Goal: Information Seeking & Learning: Check status

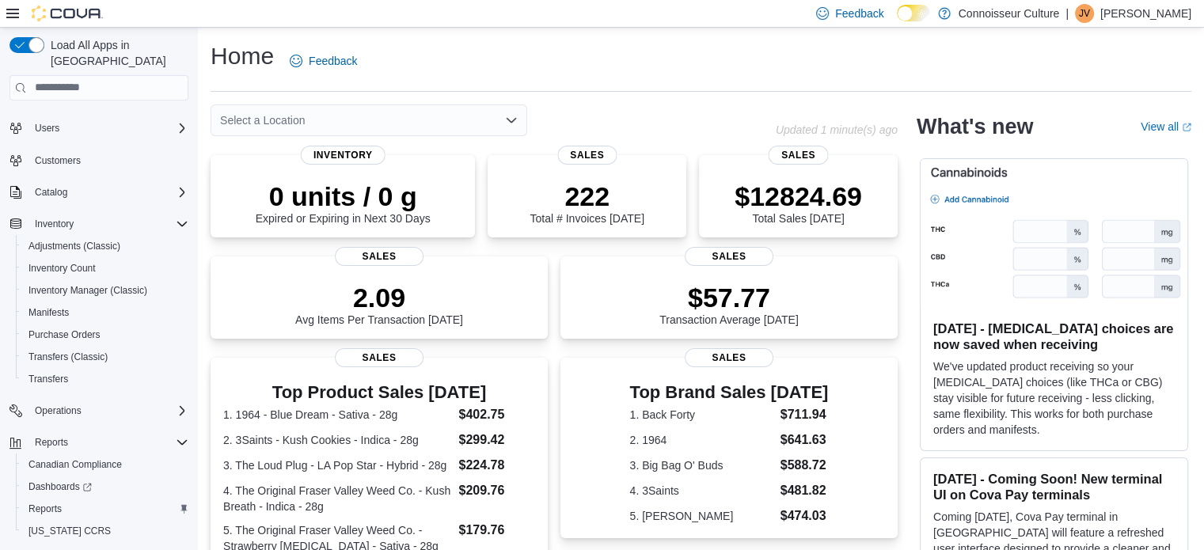
scroll to position [70, 0]
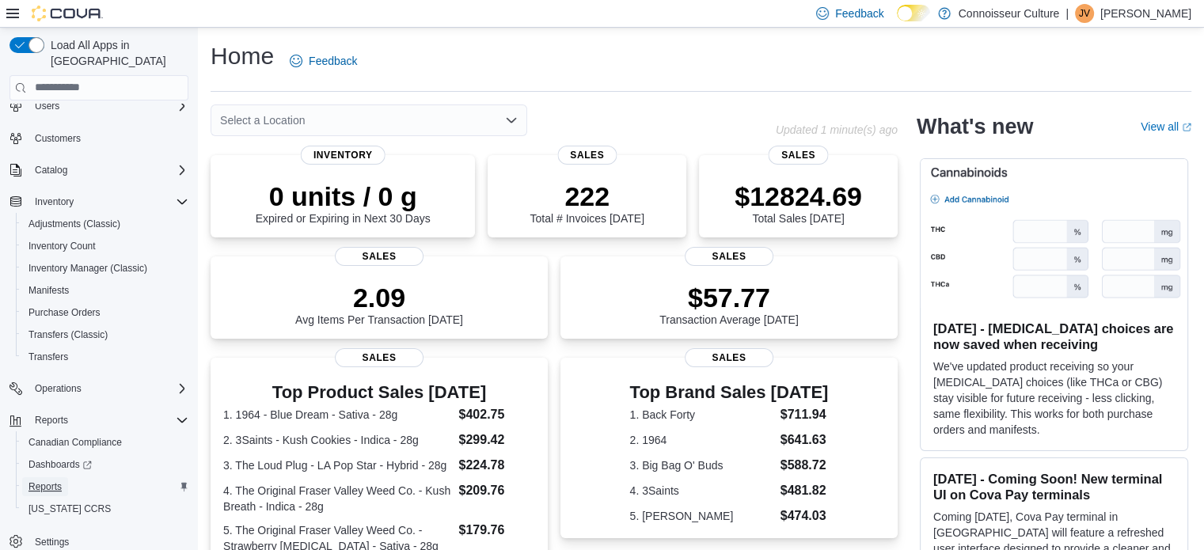
click at [37, 480] on span "Reports" at bounding box center [44, 486] width 33 height 13
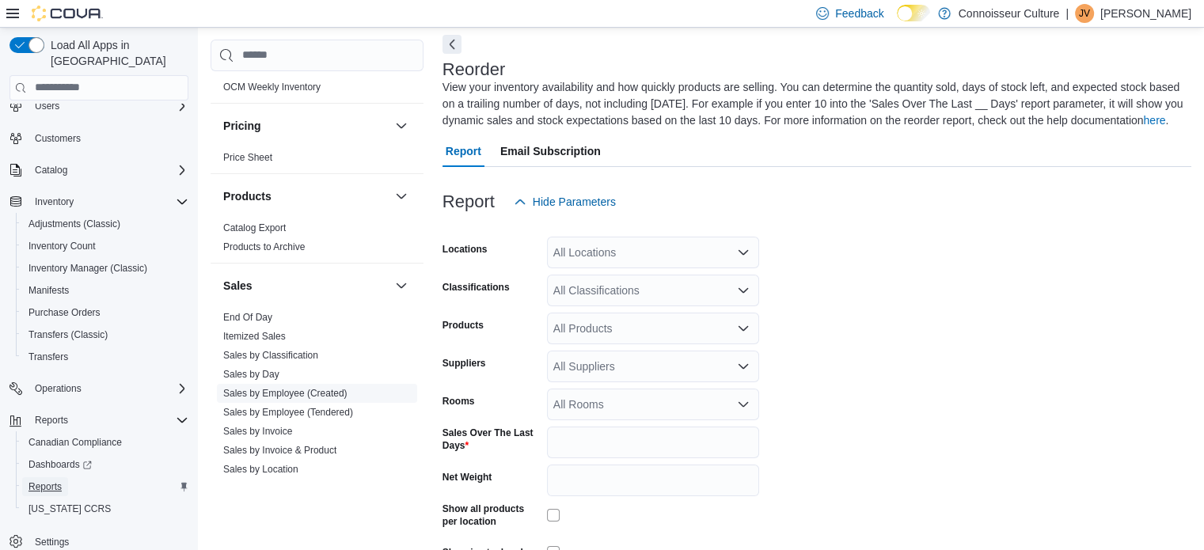
scroll to position [1187, 0]
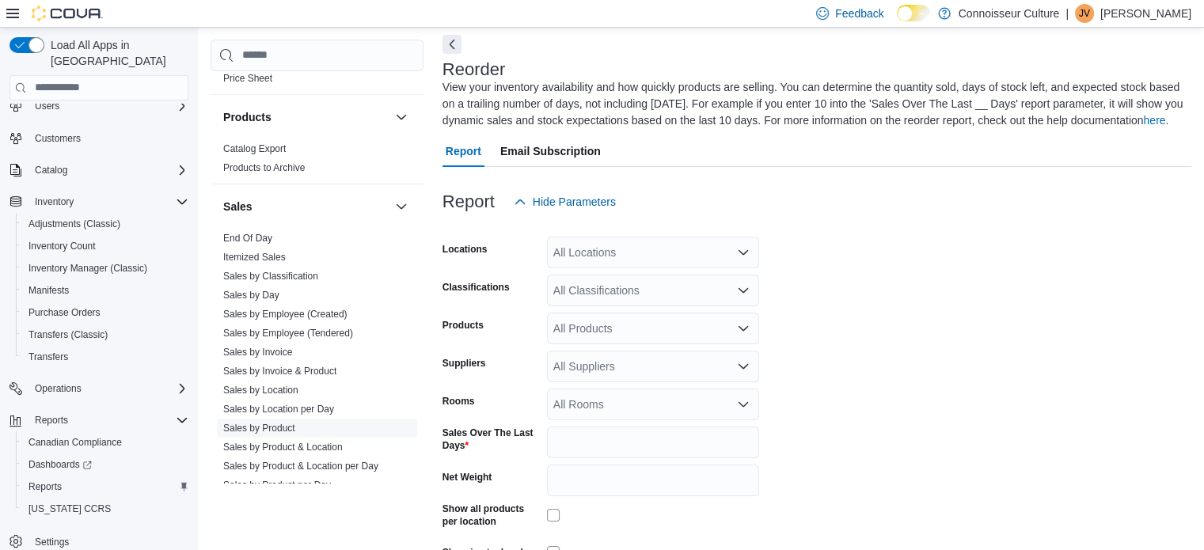
click at [276, 423] on link "Sales by Product" at bounding box center [259, 428] width 72 height 11
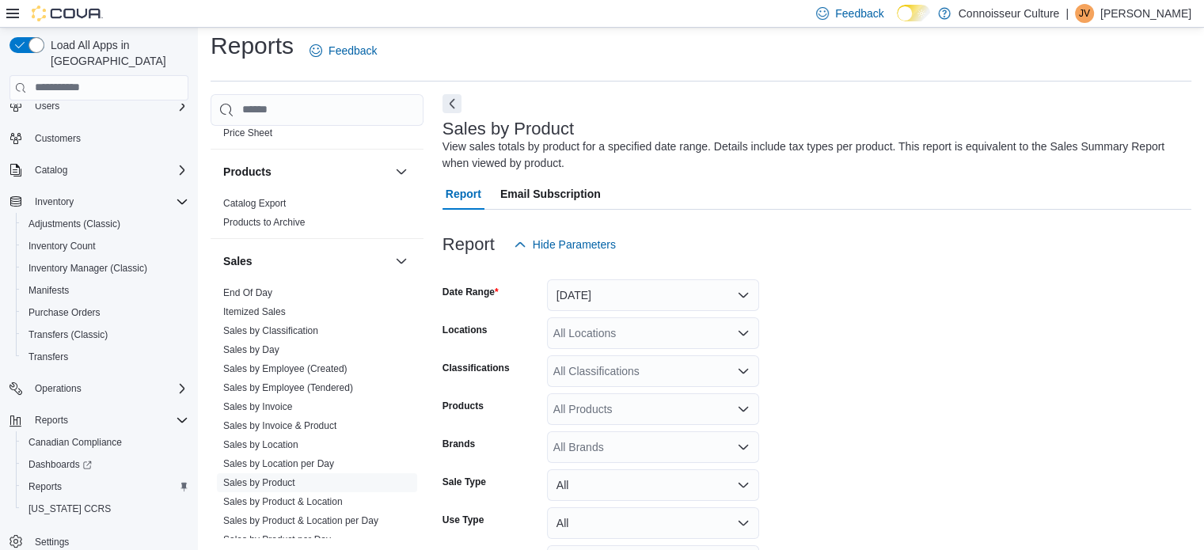
scroll to position [53, 0]
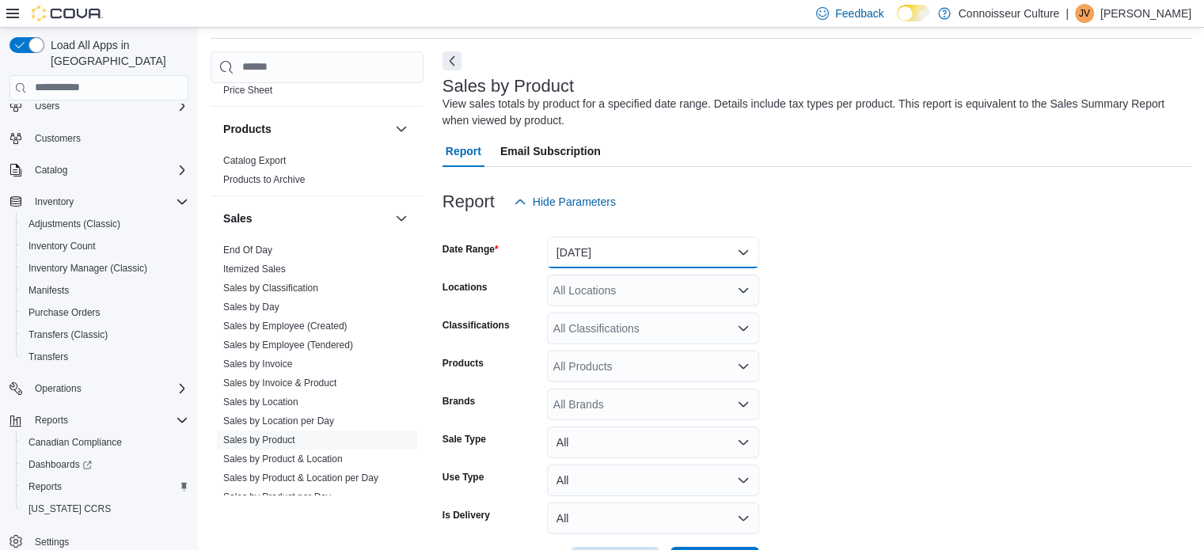
click at [650, 245] on button "Yesterday" at bounding box center [653, 253] width 212 height 32
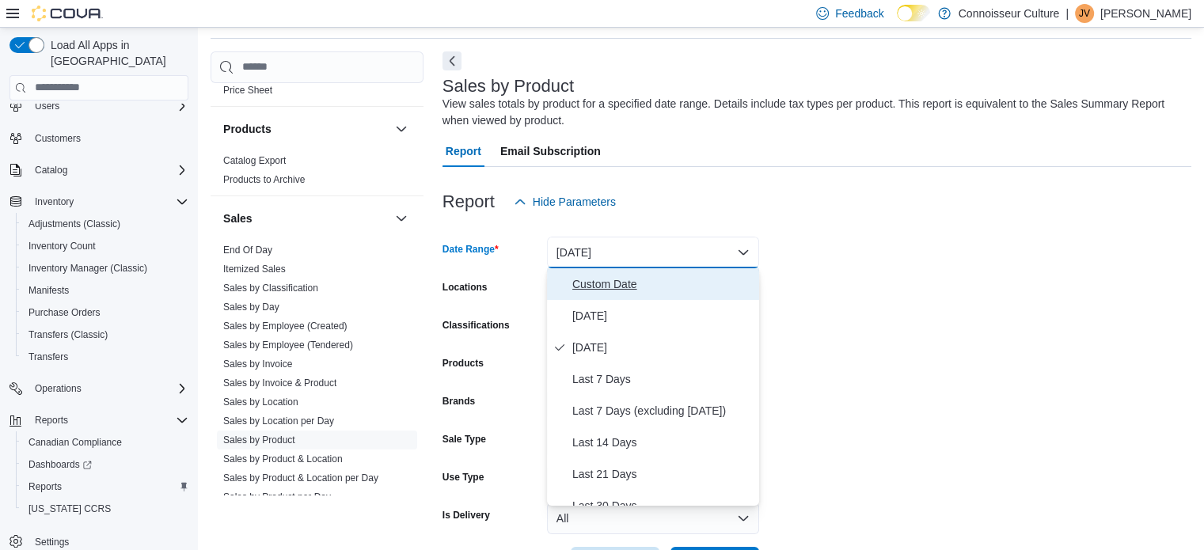
click at [628, 284] on span "Custom Date" at bounding box center [662, 284] width 180 height 19
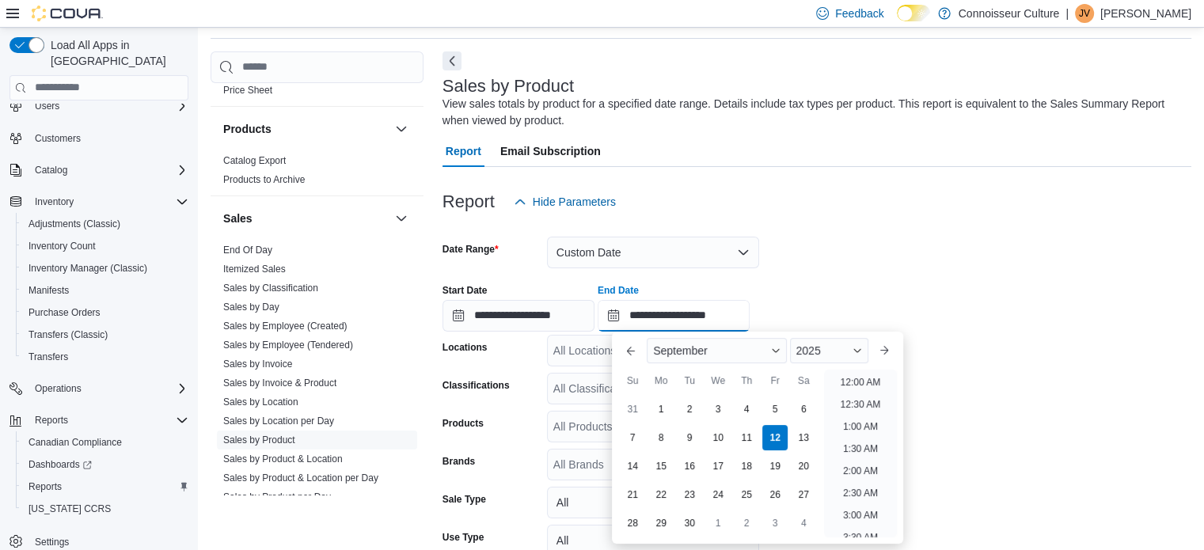
click at [678, 311] on input "**********" at bounding box center [674, 316] width 152 height 32
click at [723, 442] on div "10" at bounding box center [718, 437] width 28 height 28
type input "**********"
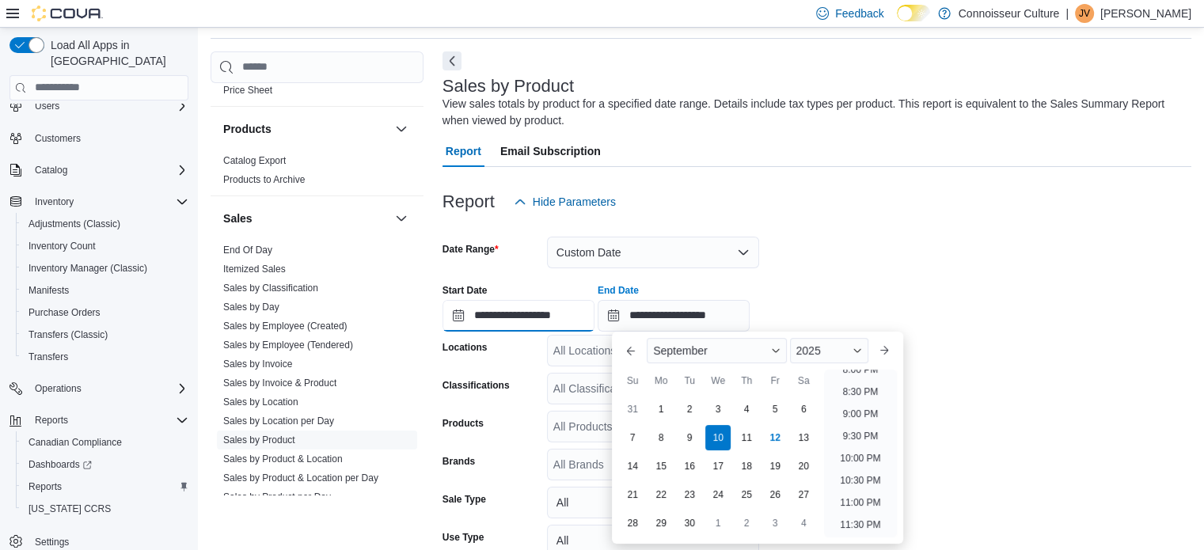
click at [557, 316] on input "**********" at bounding box center [518, 316] width 152 height 32
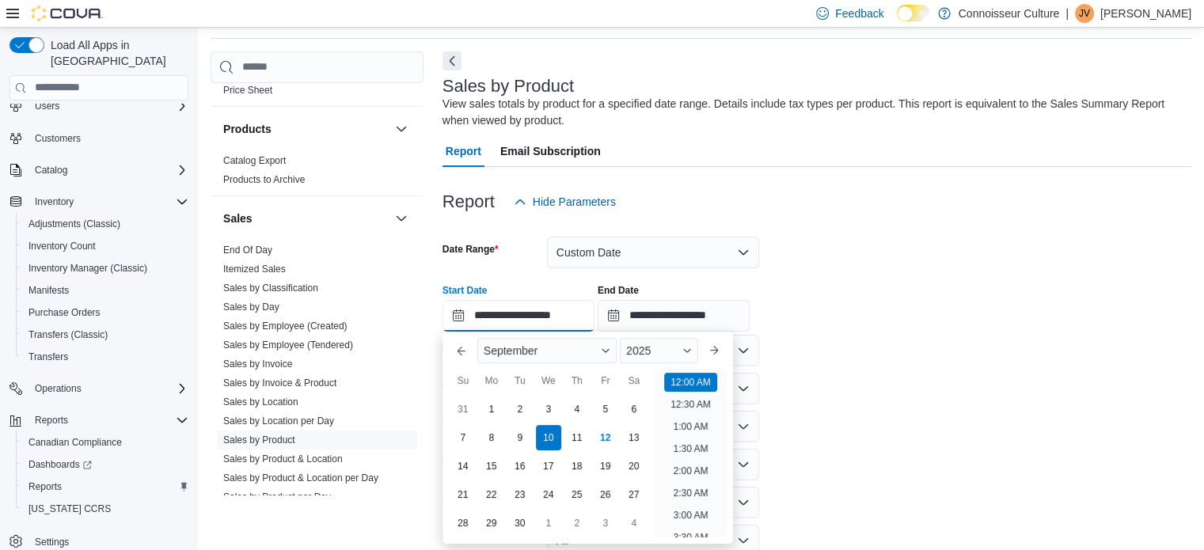
scroll to position [49, 0]
click at [587, 408] on div "4" at bounding box center [577, 409] width 28 height 28
type input "**********"
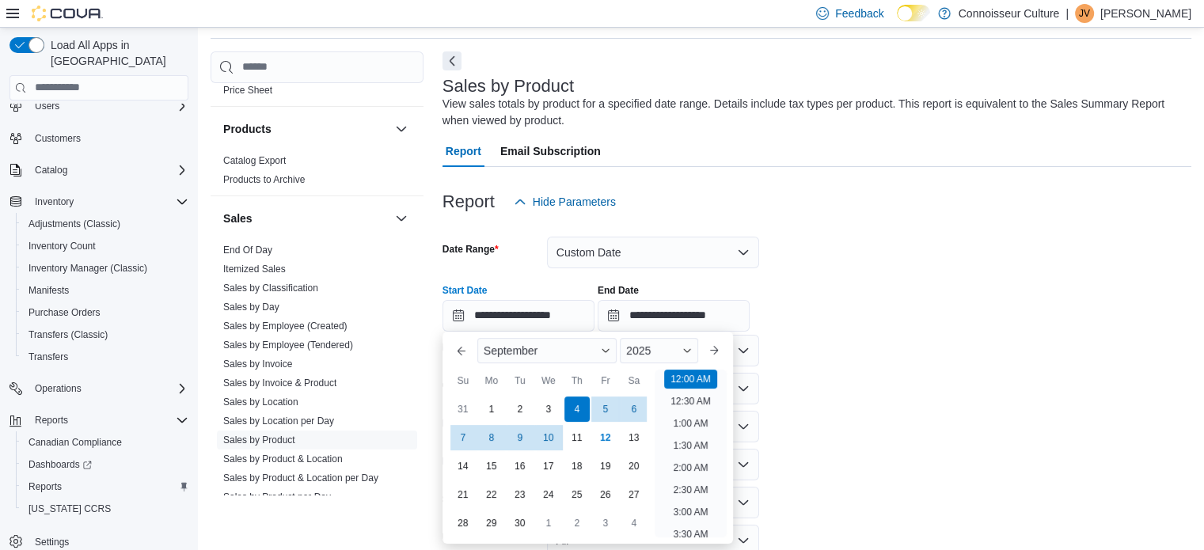
click at [903, 351] on form "**********" at bounding box center [816, 428] width 749 height 421
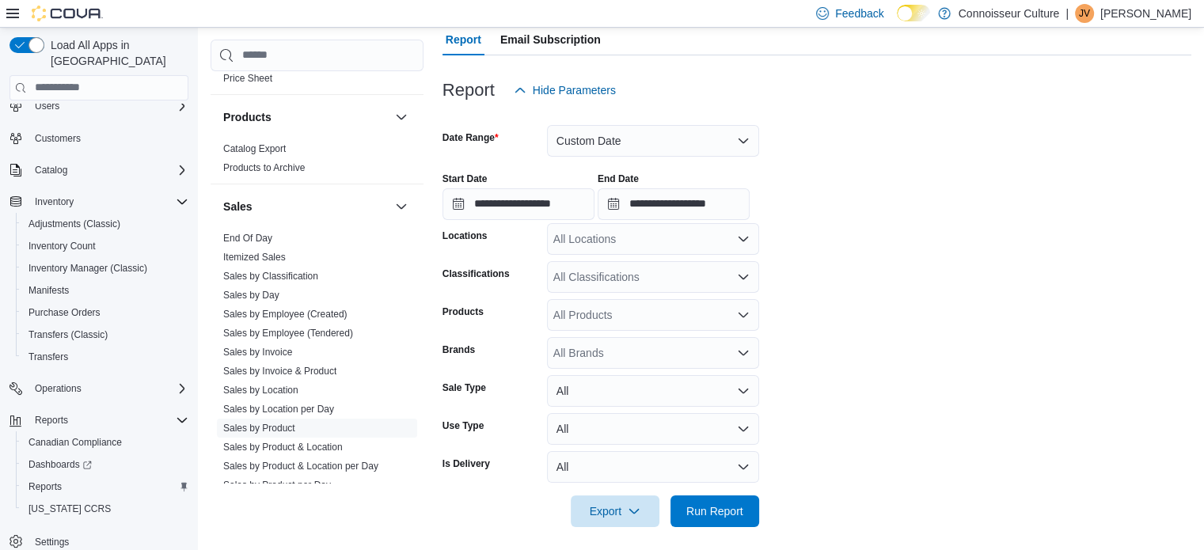
scroll to position [173, 0]
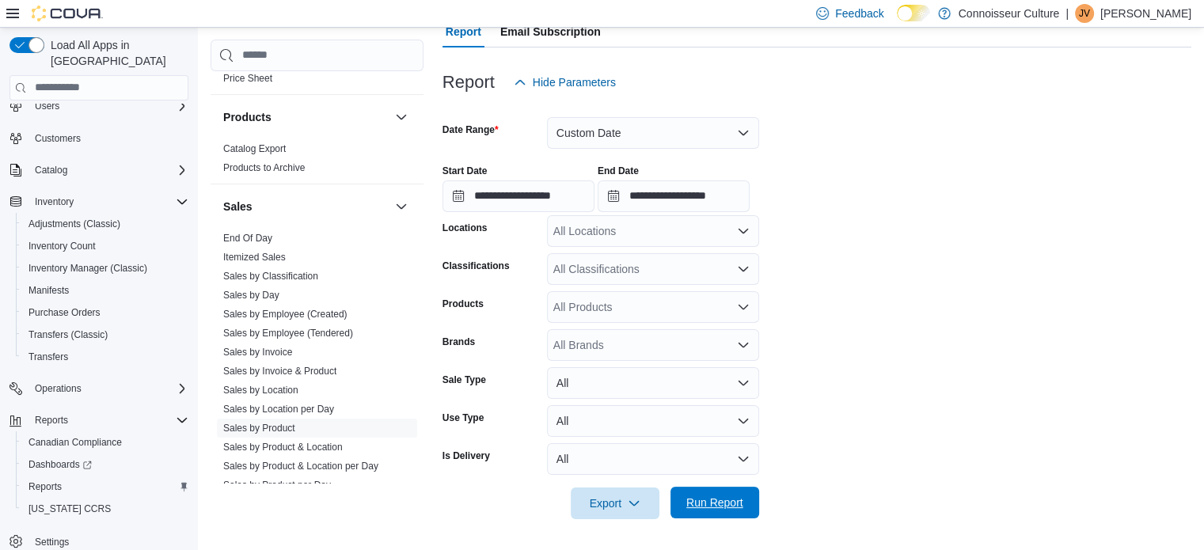
click at [709, 506] on span "Run Report" at bounding box center [714, 503] width 57 height 16
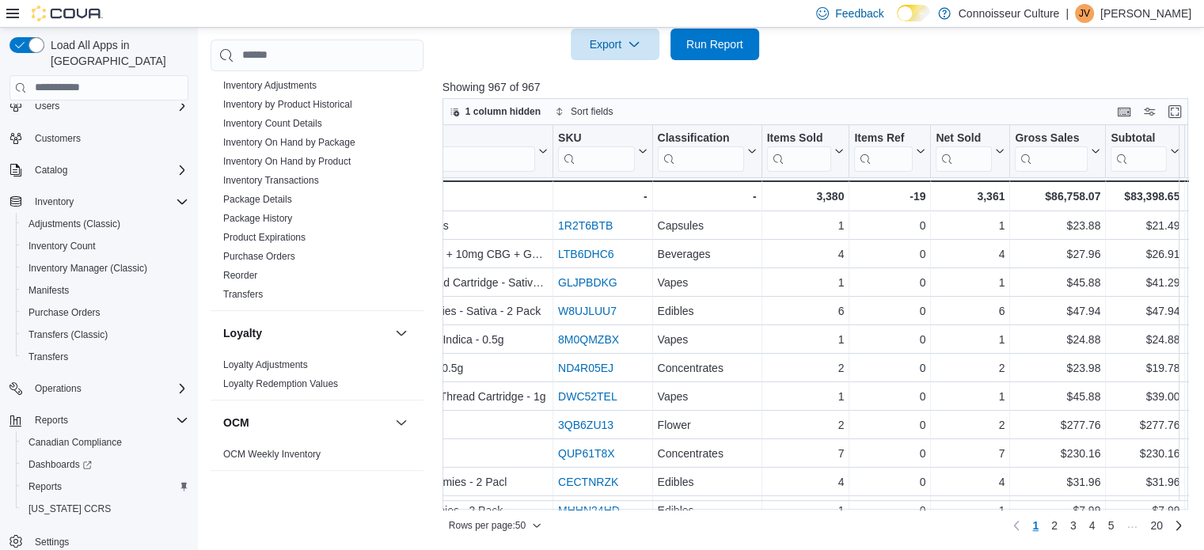
scroll to position [742, 0]
click at [336, 155] on link "Inventory On Hand by Product" at bounding box center [286, 160] width 127 height 11
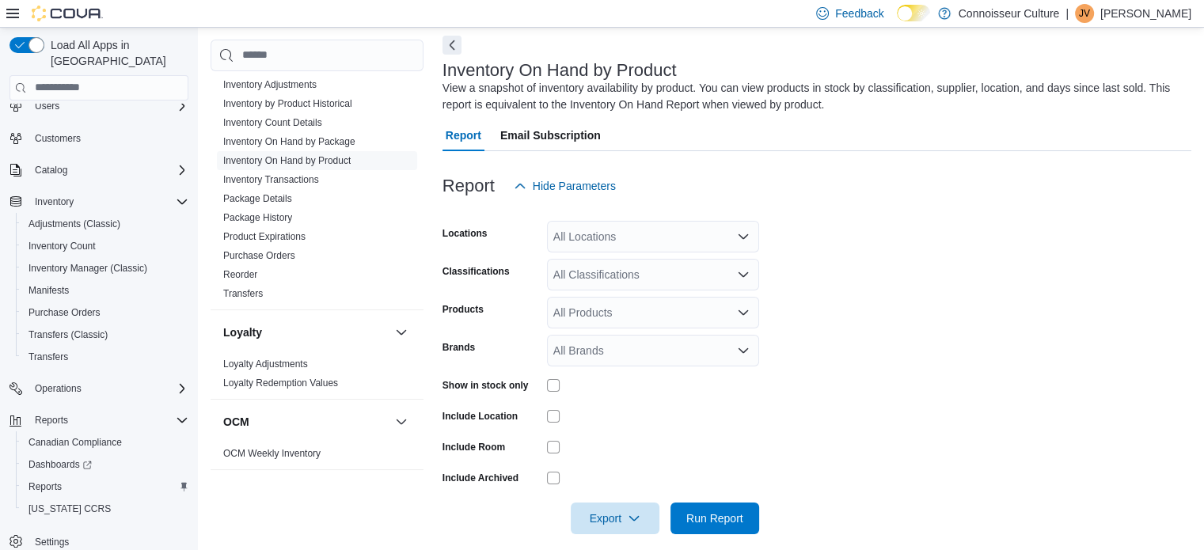
scroll to position [84, 0]
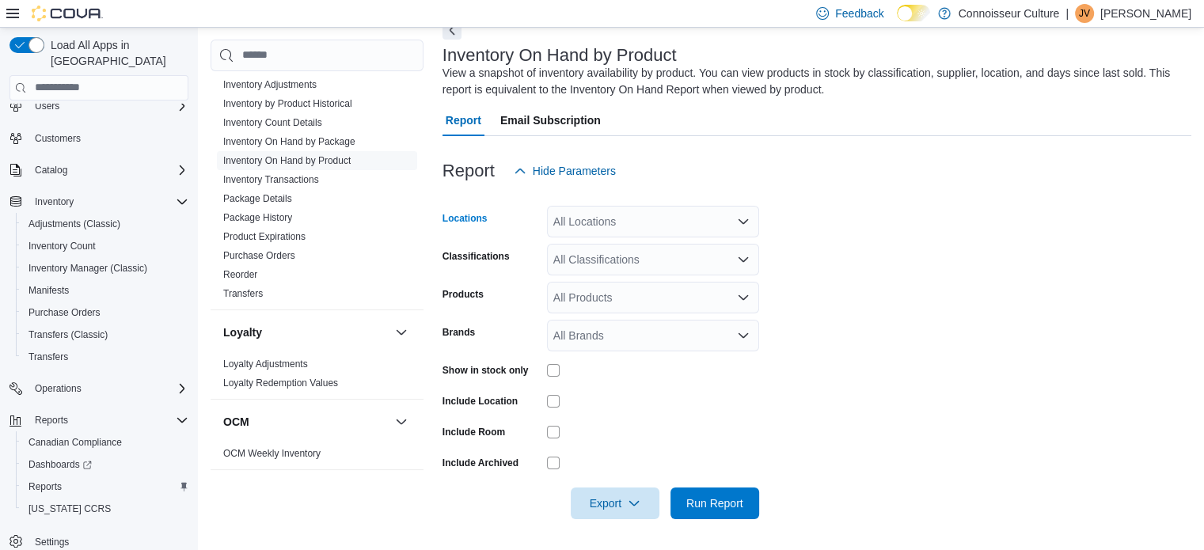
click at [635, 221] on div "All Locations" at bounding box center [653, 222] width 212 height 32
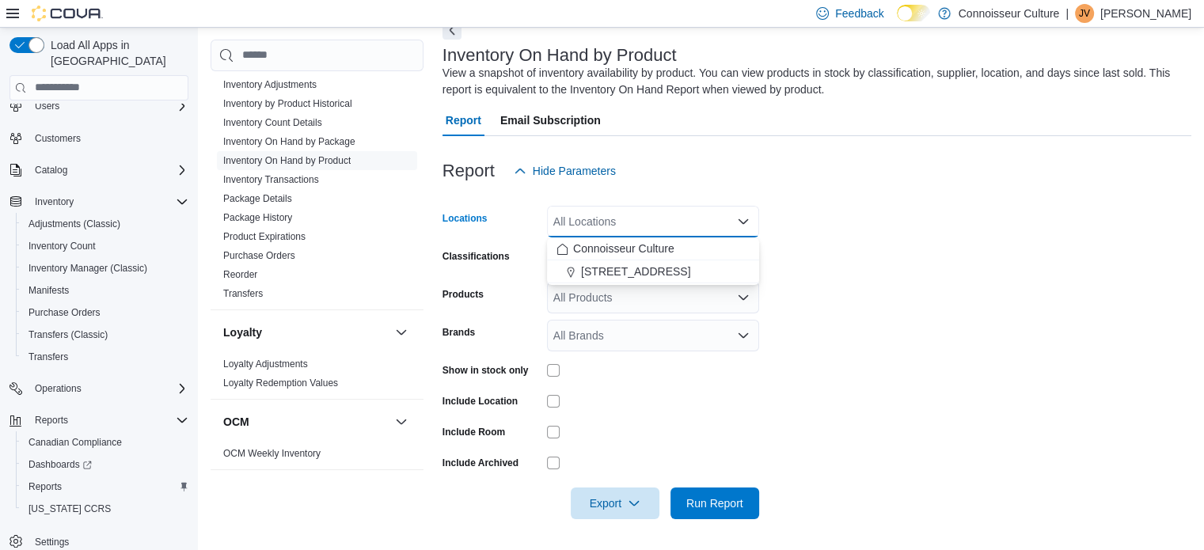
click at [911, 219] on form "Locations All Locations Combo box. Selected. Combo box input. All Locations. Ty…" at bounding box center [816, 353] width 749 height 332
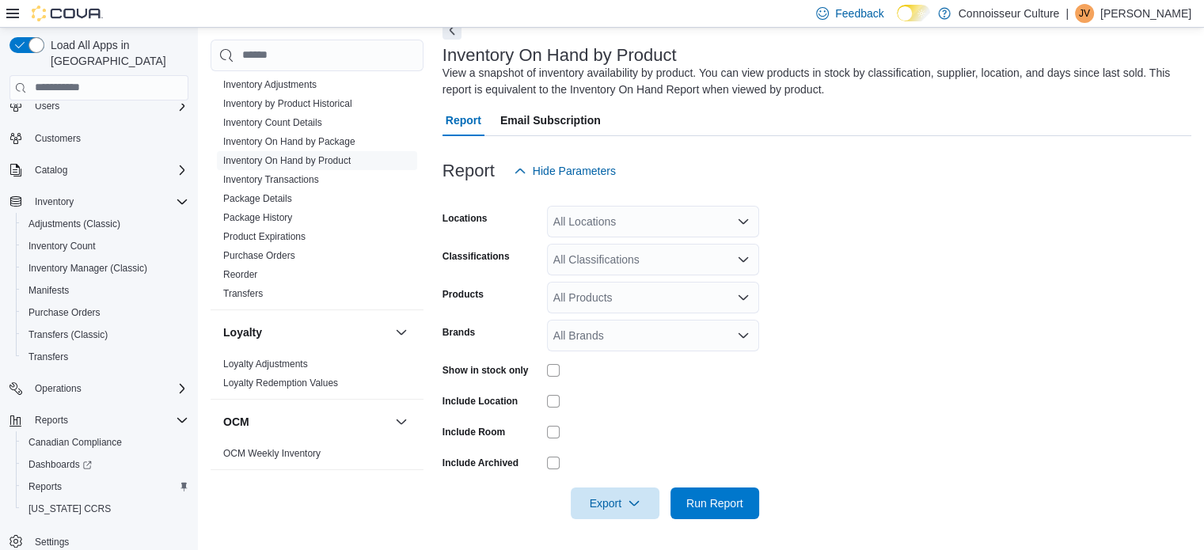
click at [644, 246] on div "All Classifications" at bounding box center [653, 260] width 212 height 32
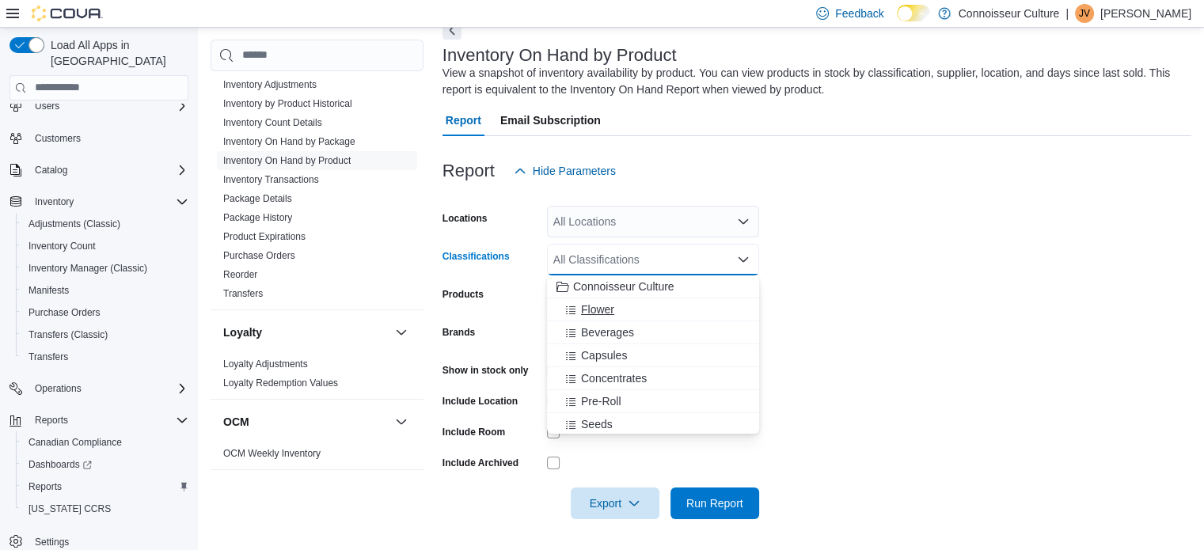
click at [640, 313] on div "Flower" at bounding box center [652, 310] width 193 height 16
click at [642, 306] on div "Beverages" at bounding box center [637, 310] width 163 height 16
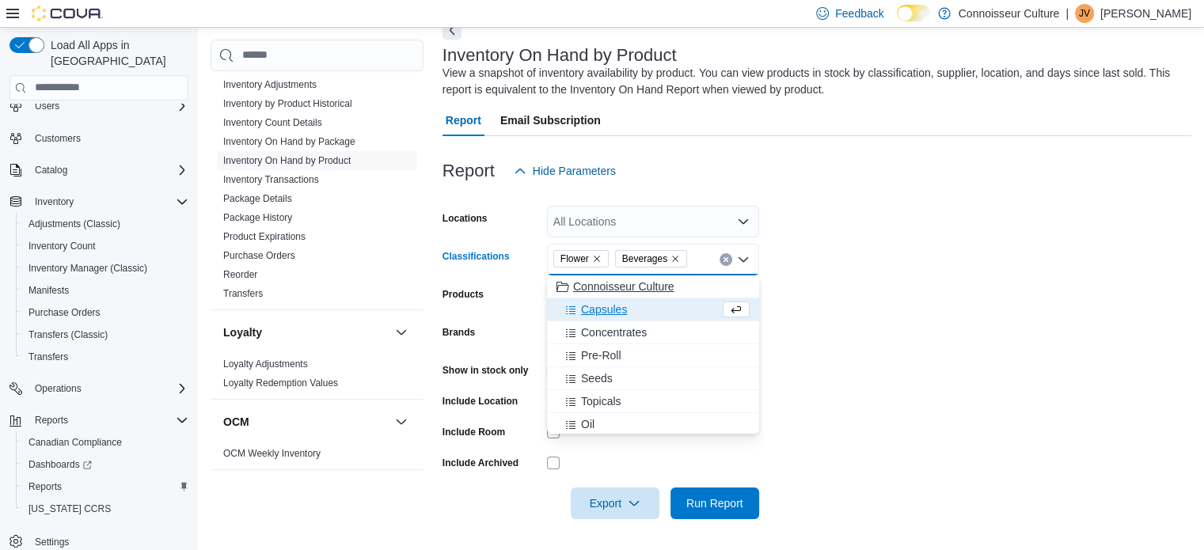
click at [634, 309] on div "Capsules" at bounding box center [637, 310] width 163 height 16
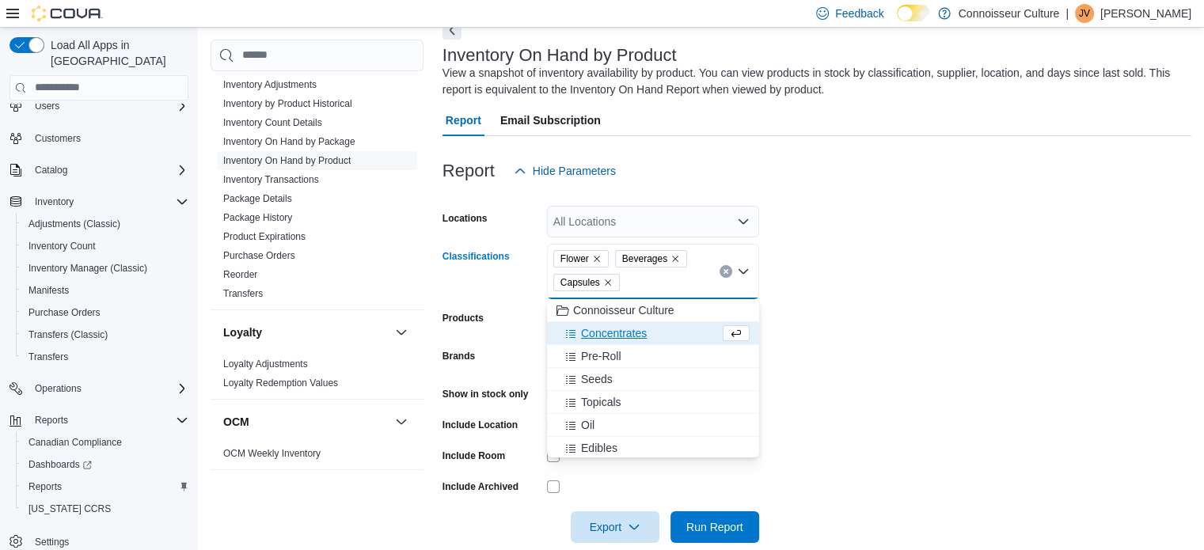
click at [629, 328] on span "Concentrates" at bounding box center [614, 333] width 66 height 16
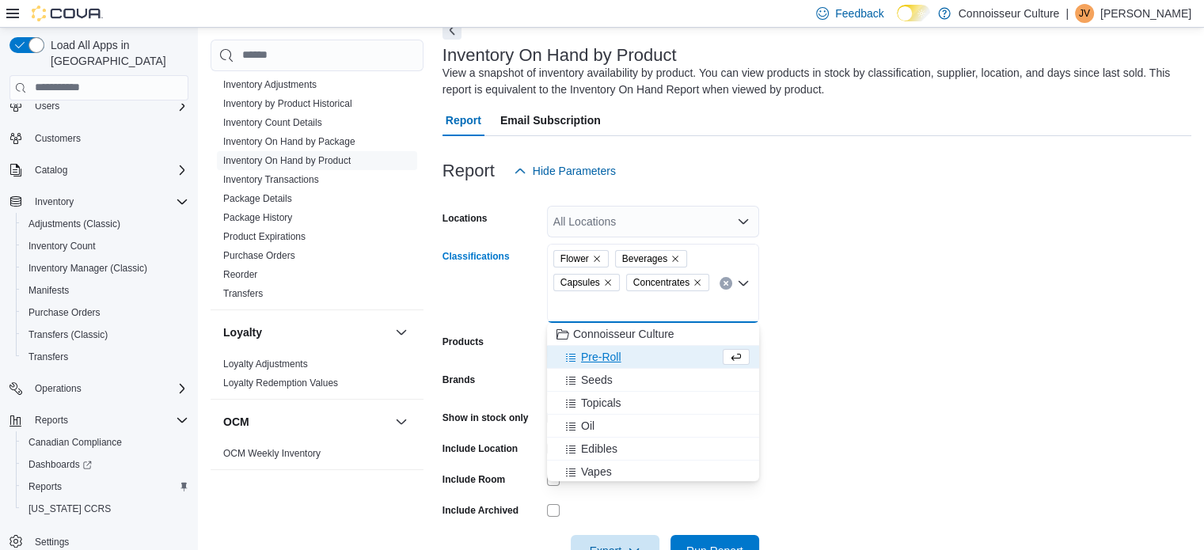
click at [622, 352] on div "Pre-Roll" at bounding box center [637, 357] width 163 height 16
click at [629, 373] on div "Topicals" at bounding box center [652, 380] width 193 height 16
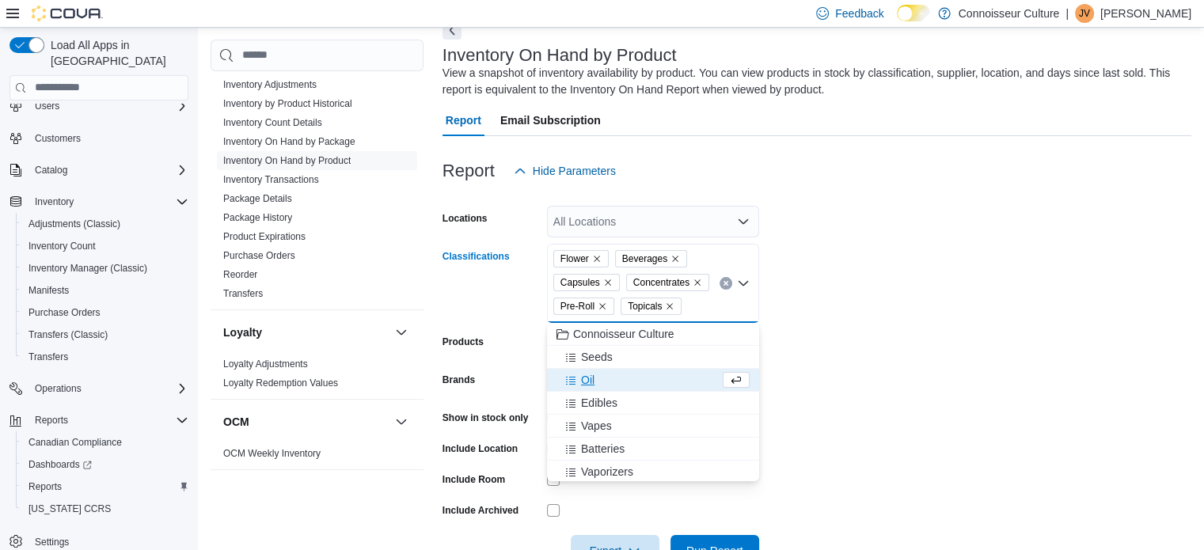
click at [611, 378] on div "Oil" at bounding box center [637, 380] width 163 height 16
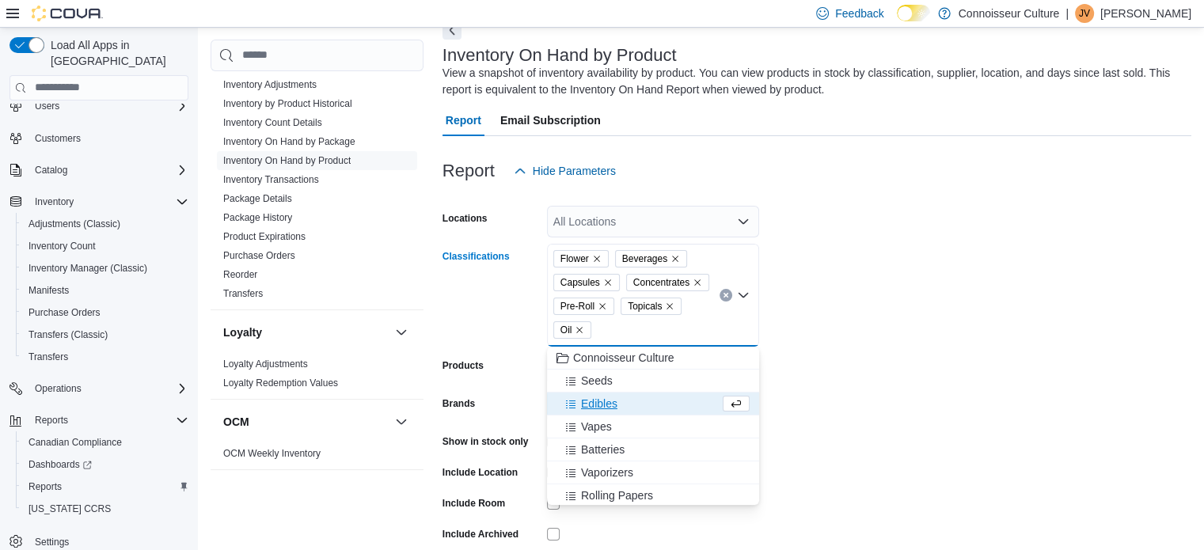
click at [621, 404] on div "Edibles" at bounding box center [637, 404] width 163 height 16
click at [623, 405] on div "Vapes" at bounding box center [637, 404] width 163 height 16
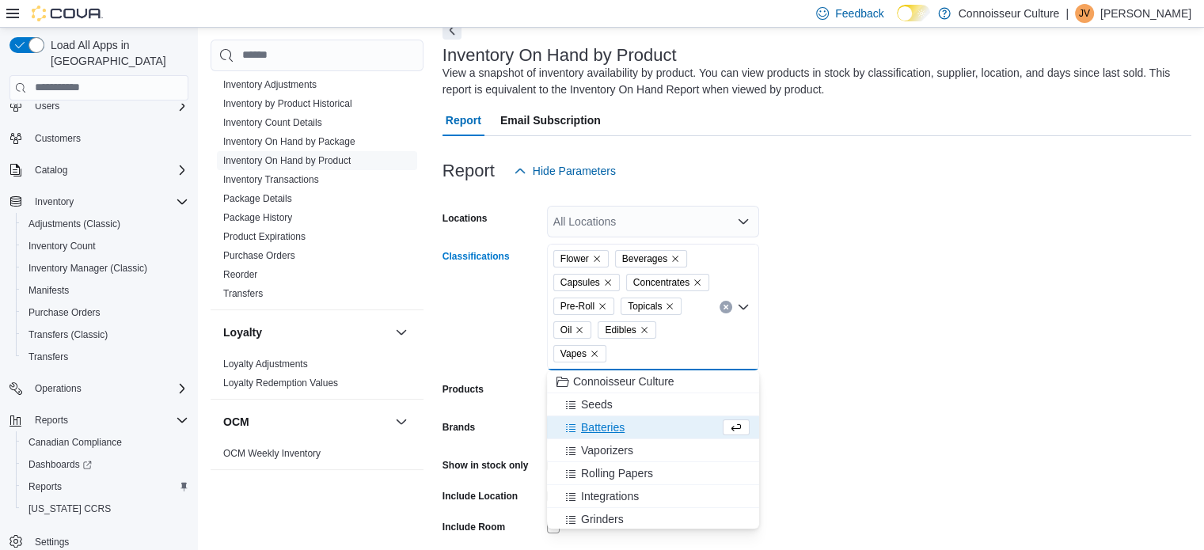
click at [879, 395] on form "Locations All Locations Classifications Flower Beverages Capsules Concentrates …" at bounding box center [816, 400] width 749 height 427
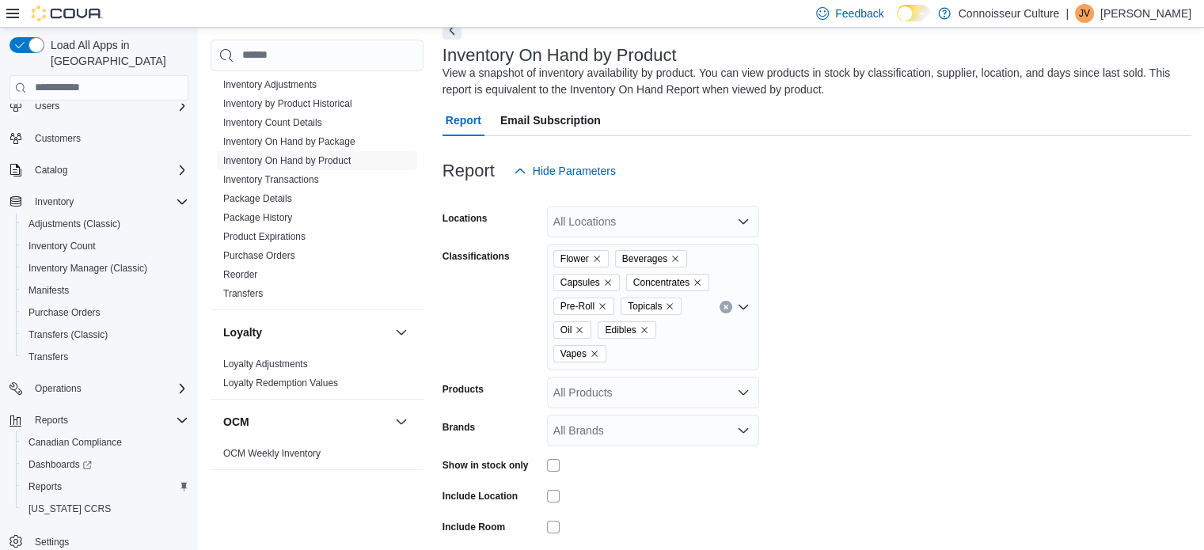
scroll to position [163, 0]
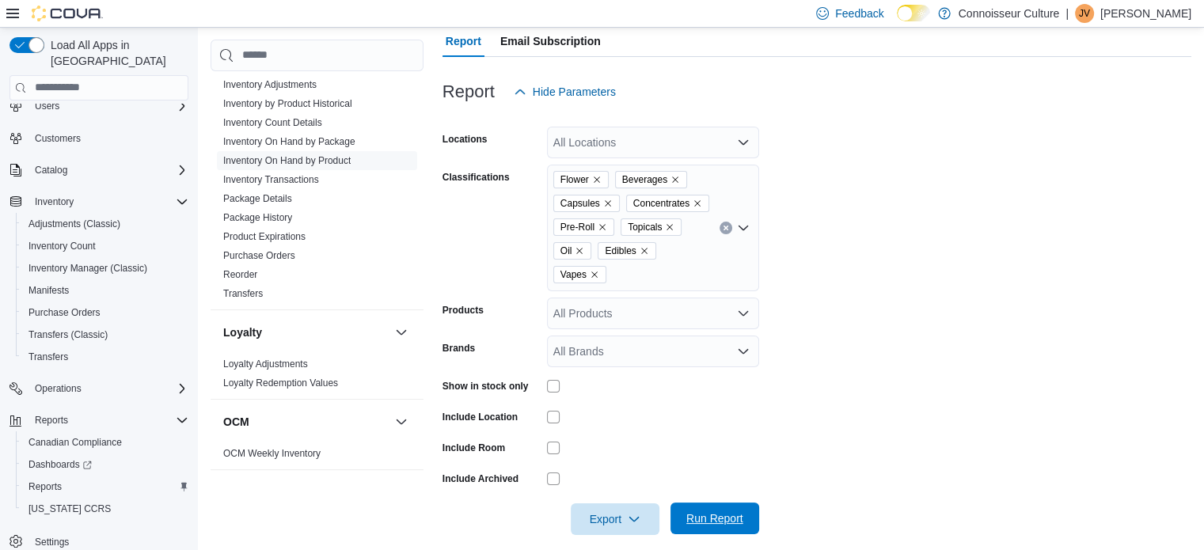
click at [724, 512] on span "Run Report" at bounding box center [714, 519] width 57 height 16
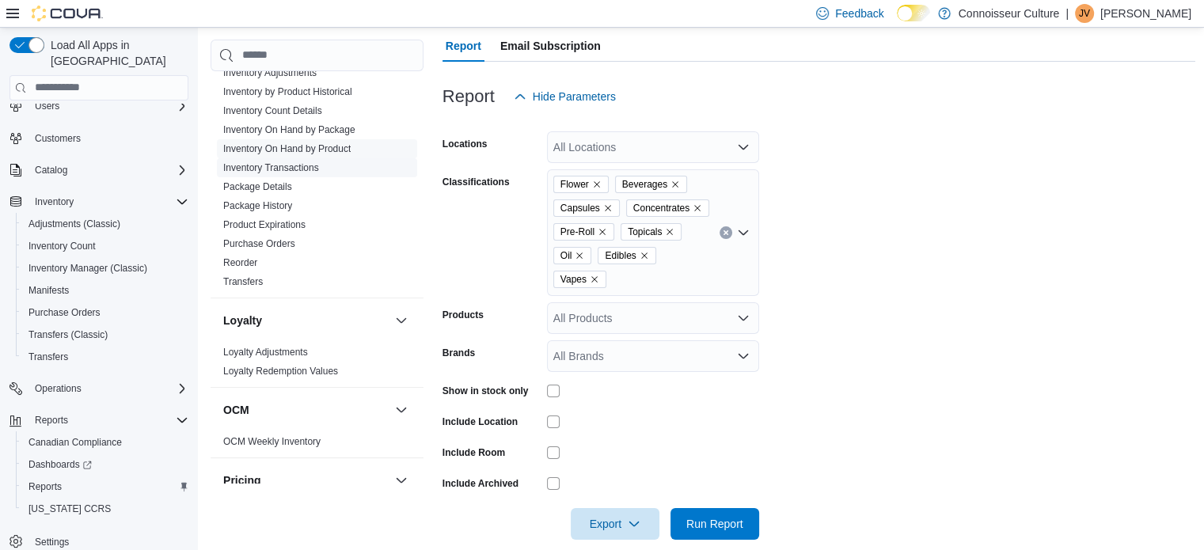
scroll to position [662, 0]
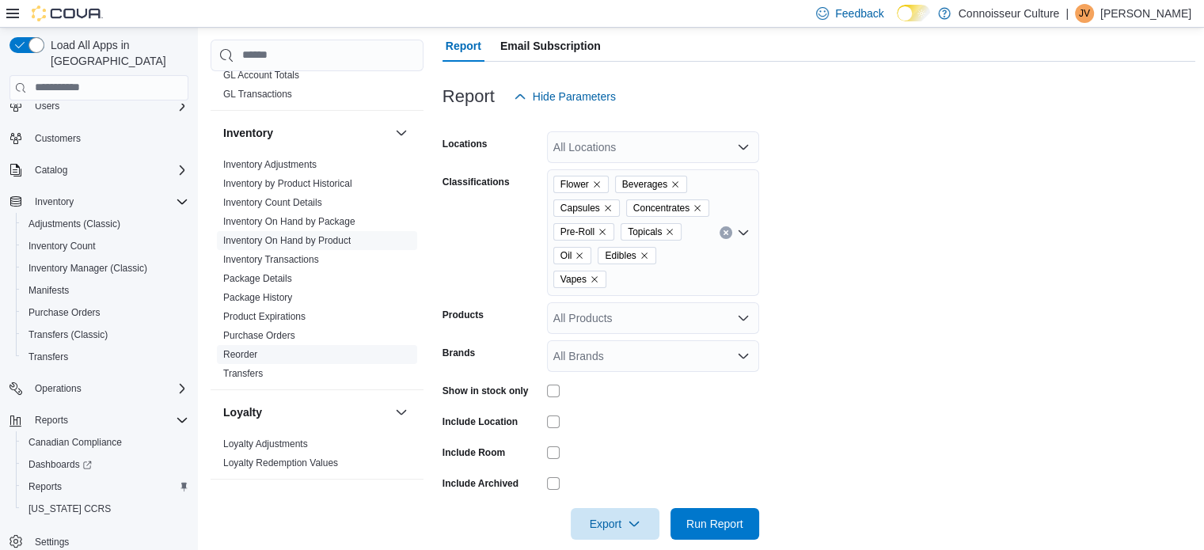
click at [243, 349] on link "Reorder" at bounding box center [240, 354] width 34 height 11
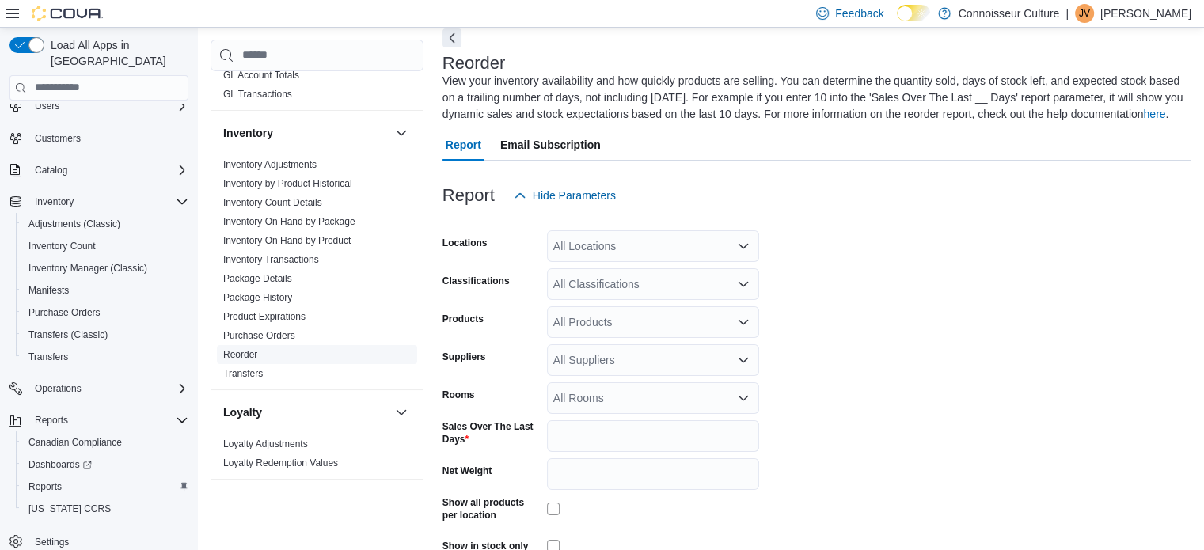
scroll to position [70, 0]
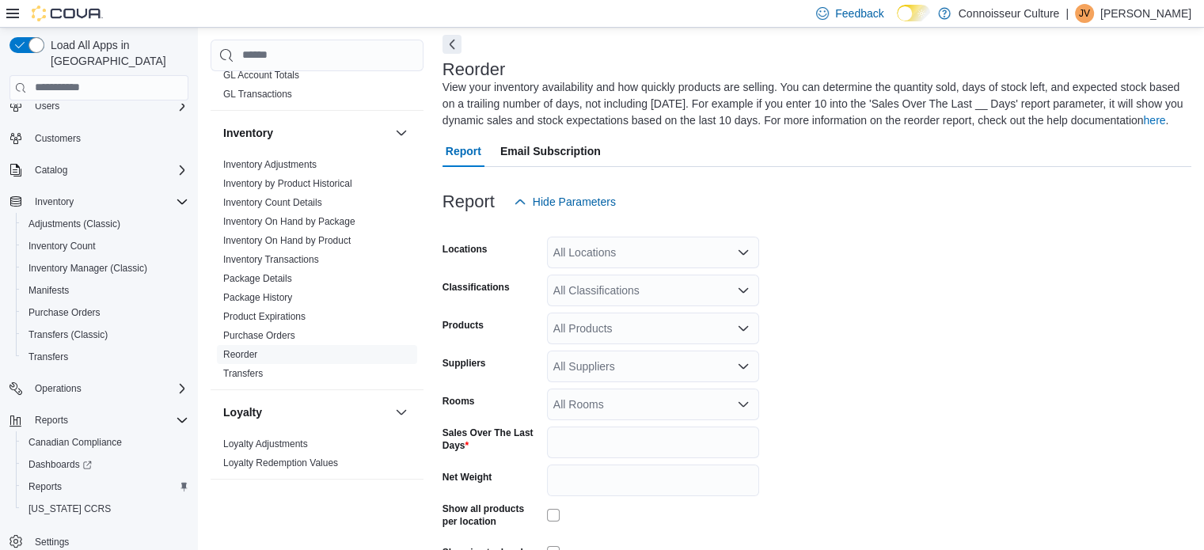
click at [647, 256] on div "All Locations" at bounding box center [653, 253] width 212 height 32
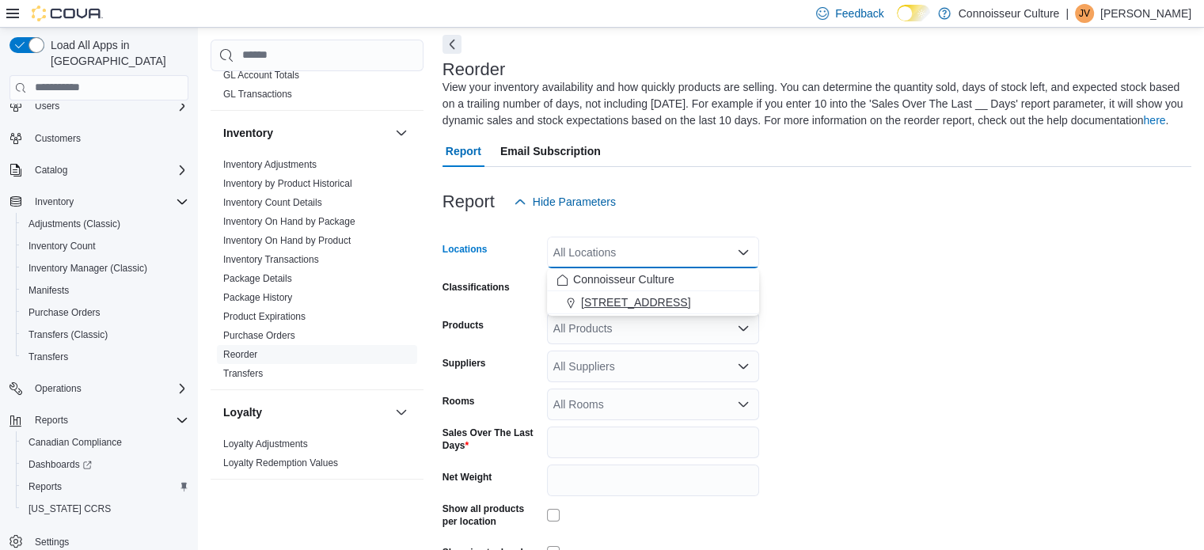
click at [621, 301] on span "30 Main St East" at bounding box center [635, 302] width 109 height 16
click at [664, 298] on div "All Classifications" at bounding box center [653, 291] width 212 height 32
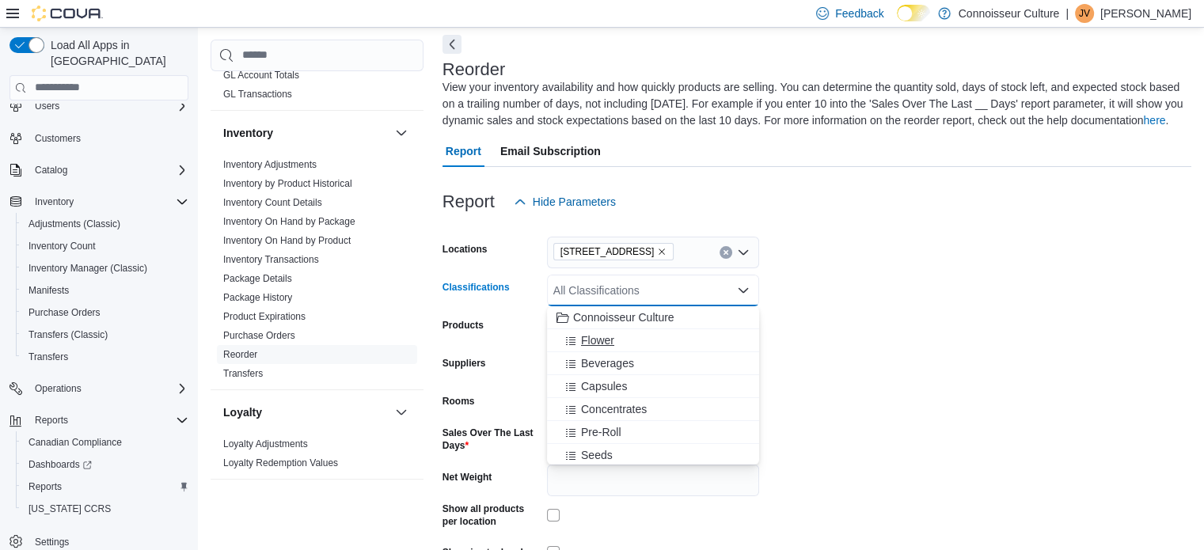
click at [604, 340] on span "Flower" at bounding box center [597, 340] width 33 height 16
click at [614, 343] on span "Beverages" at bounding box center [607, 340] width 53 height 16
click at [621, 344] on span "Capsules" at bounding box center [604, 340] width 46 height 16
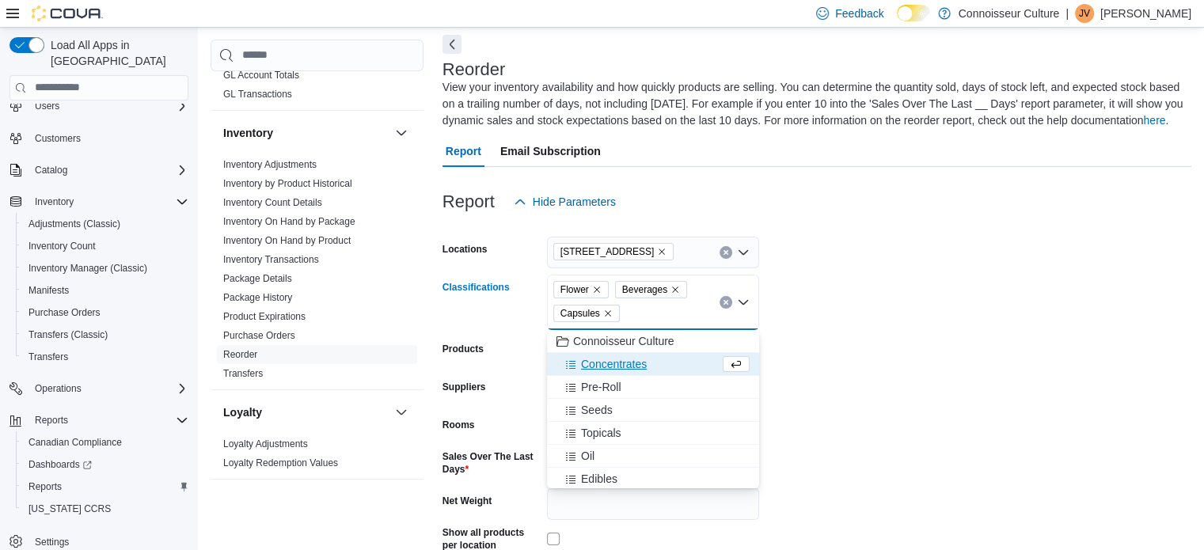
click at [623, 363] on span "Concentrates" at bounding box center [614, 364] width 66 height 16
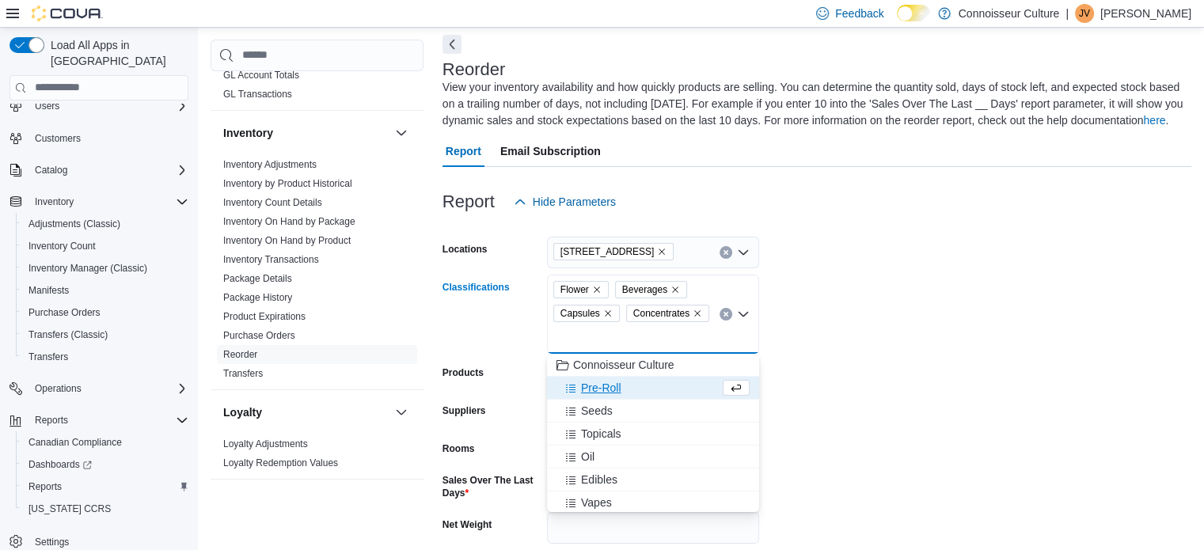
click at [620, 385] on span "Pre-Roll" at bounding box center [601, 388] width 40 height 16
click at [623, 391] on div "Seeds" at bounding box center [637, 388] width 163 height 16
drag, startPoint x: 617, startPoint y: 383, endPoint x: 614, endPoint y: 393, distance: 10.0
click at [618, 383] on span "Topicals" at bounding box center [601, 388] width 40 height 16
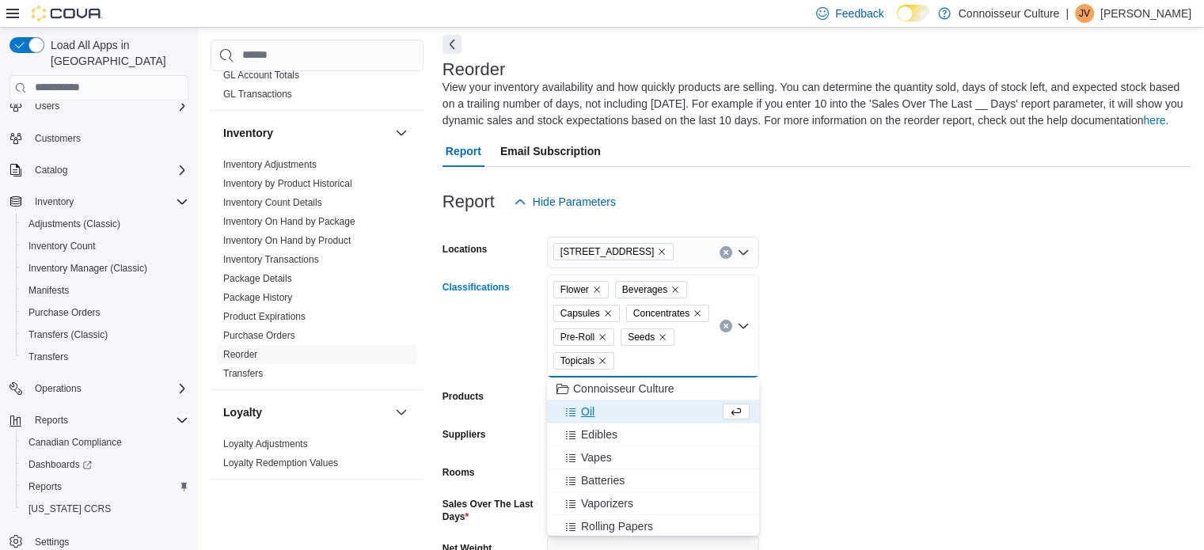
click at [587, 411] on span "Oil" at bounding box center [587, 412] width 13 height 16
click at [605, 416] on span "Edibles" at bounding box center [599, 412] width 36 height 16
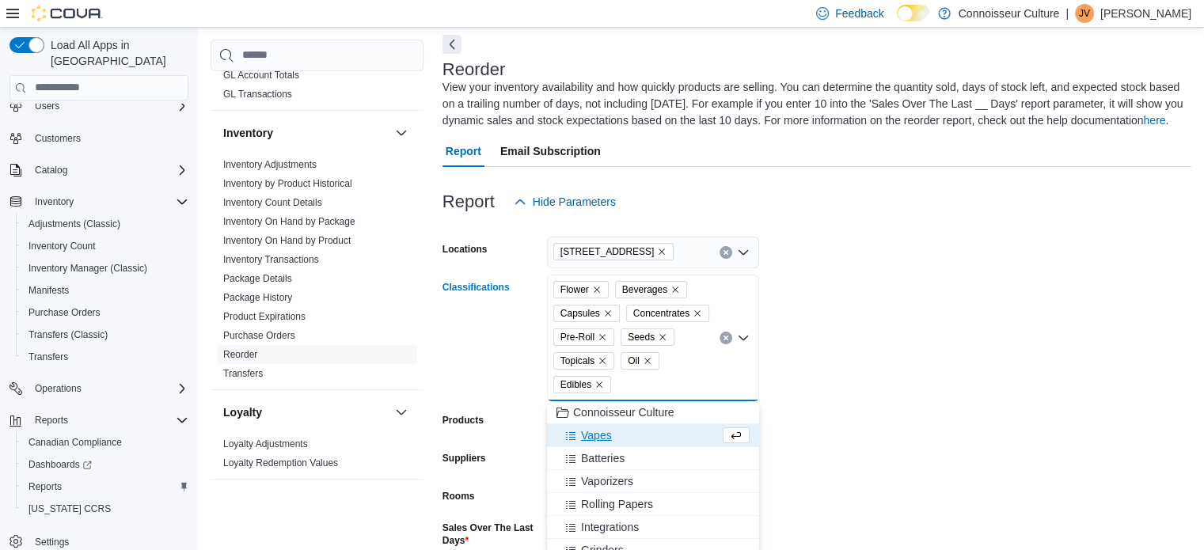
click at [605, 433] on span "Vapes" at bounding box center [596, 435] width 31 height 16
click at [617, 442] on span "Batteries" at bounding box center [603, 435] width 44 height 16
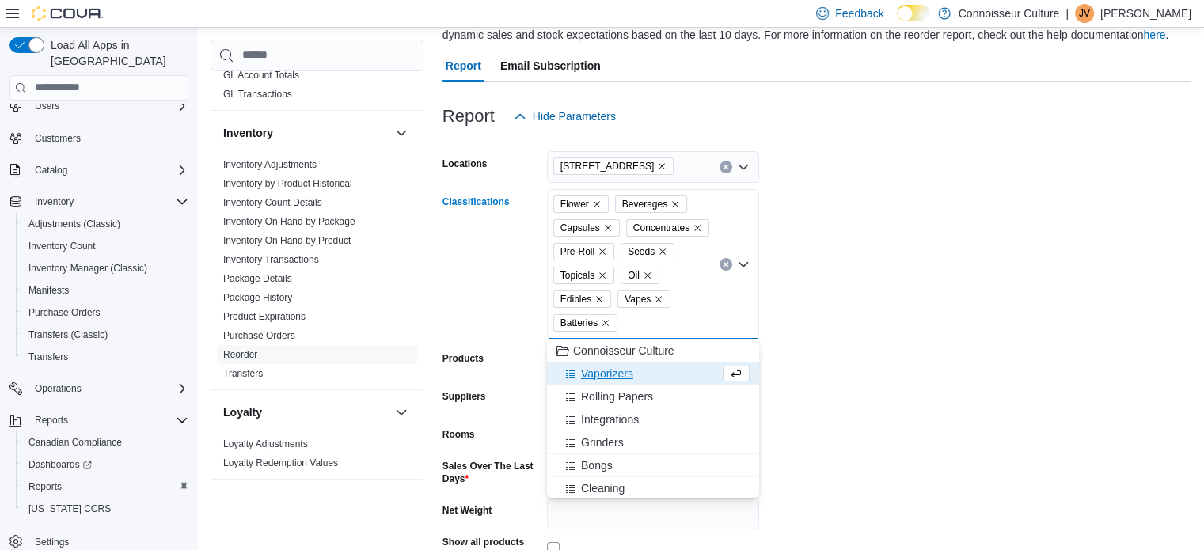
scroll to position [278, 0]
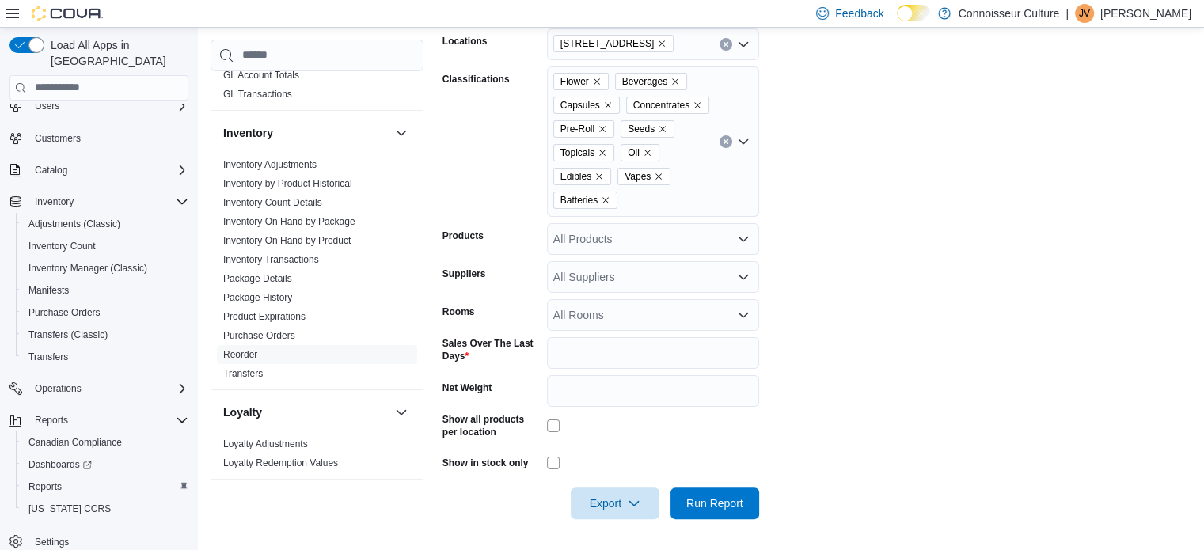
click at [956, 354] on form "Locations 30 Main St East Classifications Flower Beverages Capsules Concentrate…" at bounding box center [816, 264] width 749 height 510
click at [729, 515] on span "Run Report" at bounding box center [715, 503] width 70 height 32
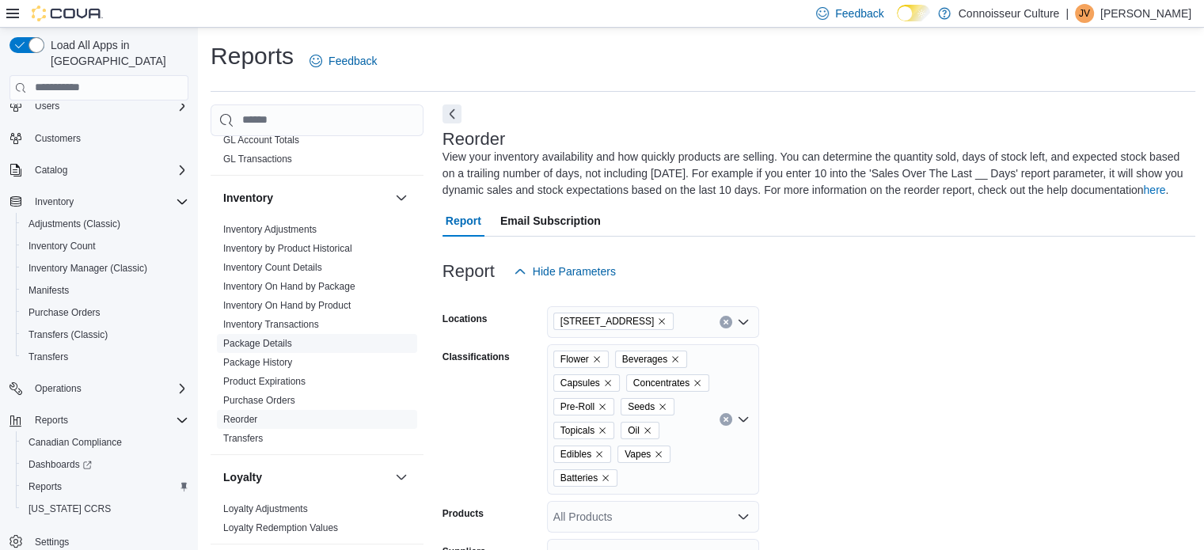
click at [266, 338] on link "Package Details" at bounding box center [257, 343] width 69 height 11
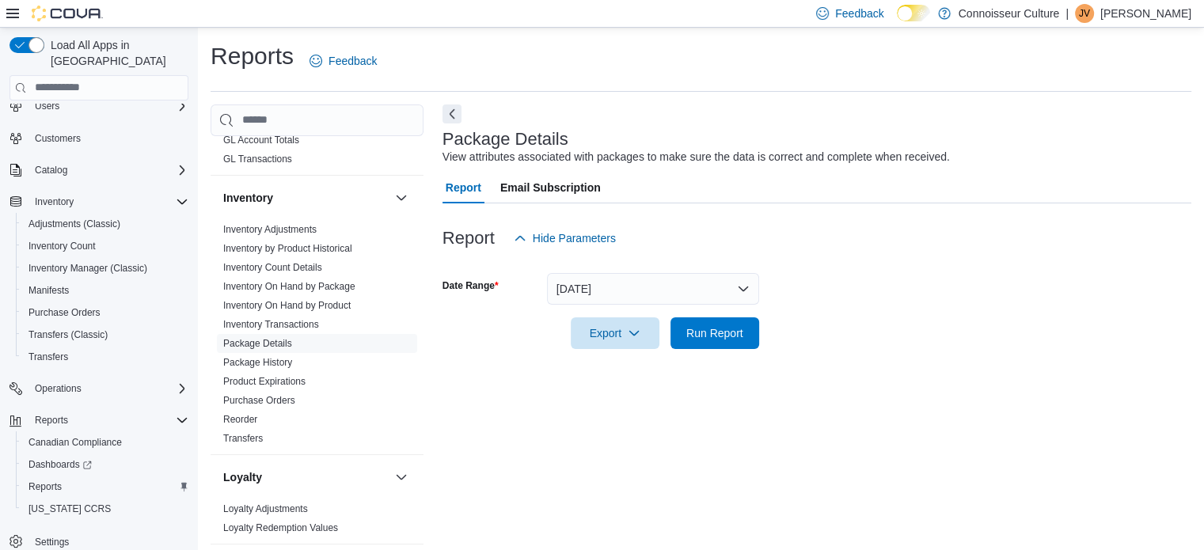
scroll to position [10, 0]
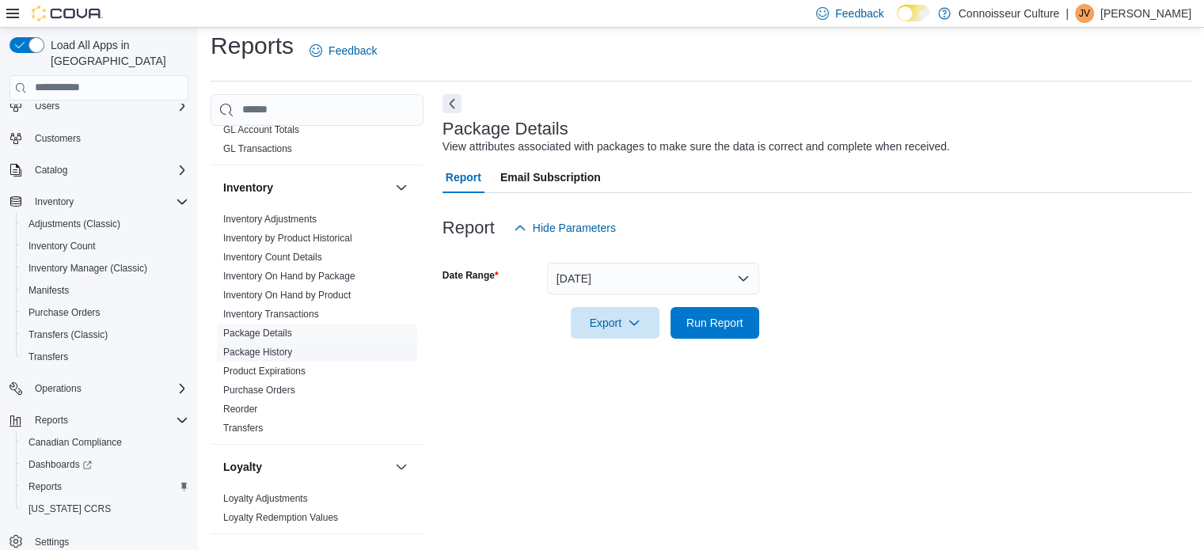
click at [288, 347] on link "Package History" at bounding box center [257, 352] width 69 height 11
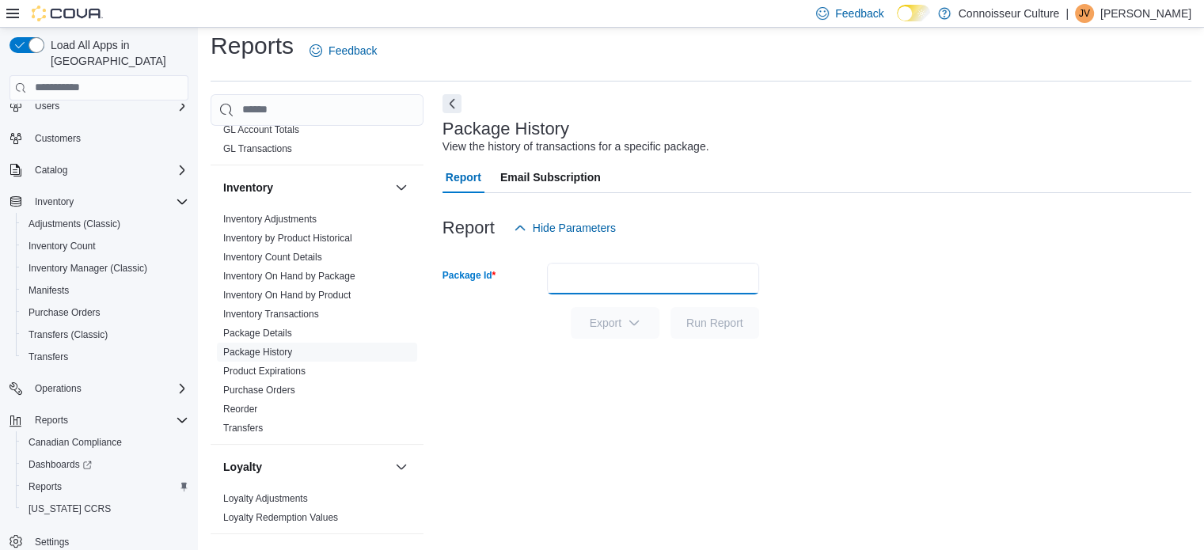
click at [636, 278] on input "Package Id" at bounding box center [653, 279] width 212 height 32
paste input "**********"
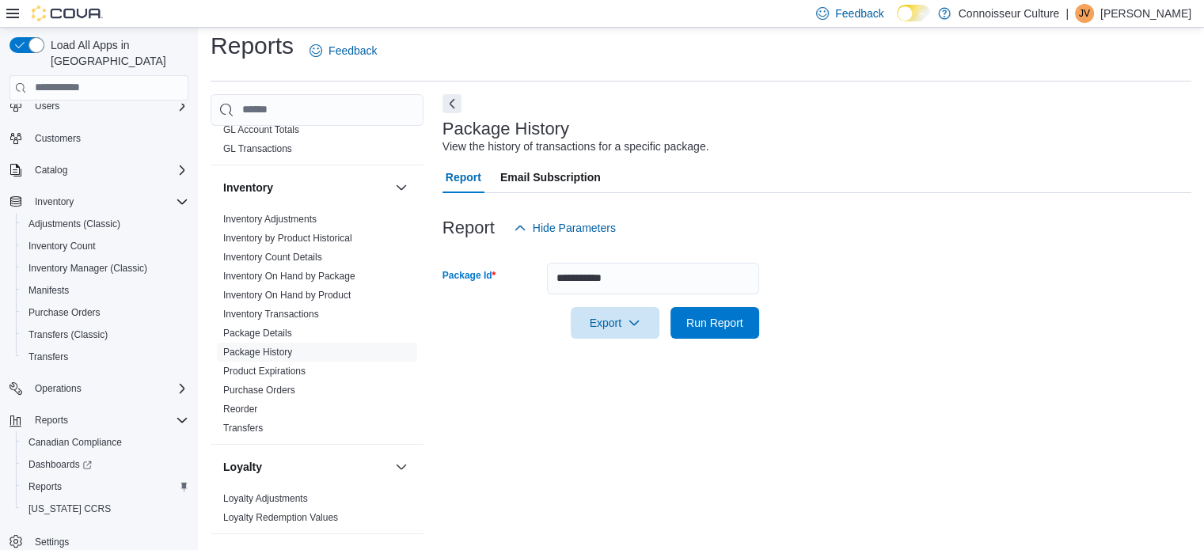
click at [934, 241] on div "Report Hide Parameters" at bounding box center [816, 228] width 749 height 32
click at [724, 321] on span "Run Report" at bounding box center [714, 322] width 57 height 16
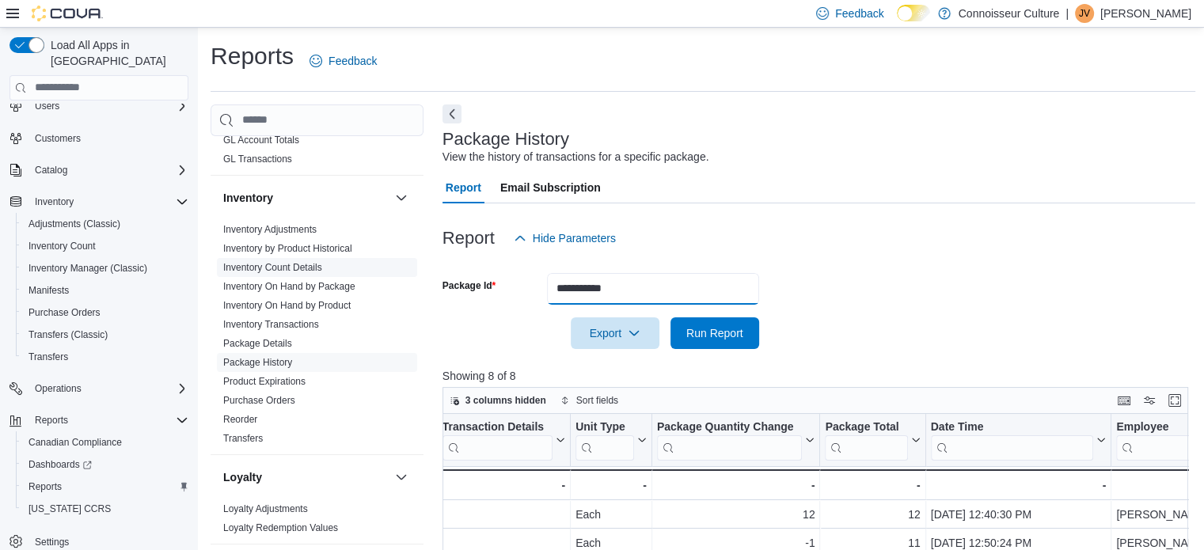
drag, startPoint x: 507, startPoint y: 276, endPoint x: 307, endPoint y: 252, distance: 201.7
click at [307, 252] on div "Cash Management Cash Management Cash Out Details Compliance OCS Transaction Sub…" at bounding box center [703, 465] width 985 height 723
paste input "text"
type input "**********"
click at [727, 335] on span "Run Report" at bounding box center [714, 333] width 57 height 16
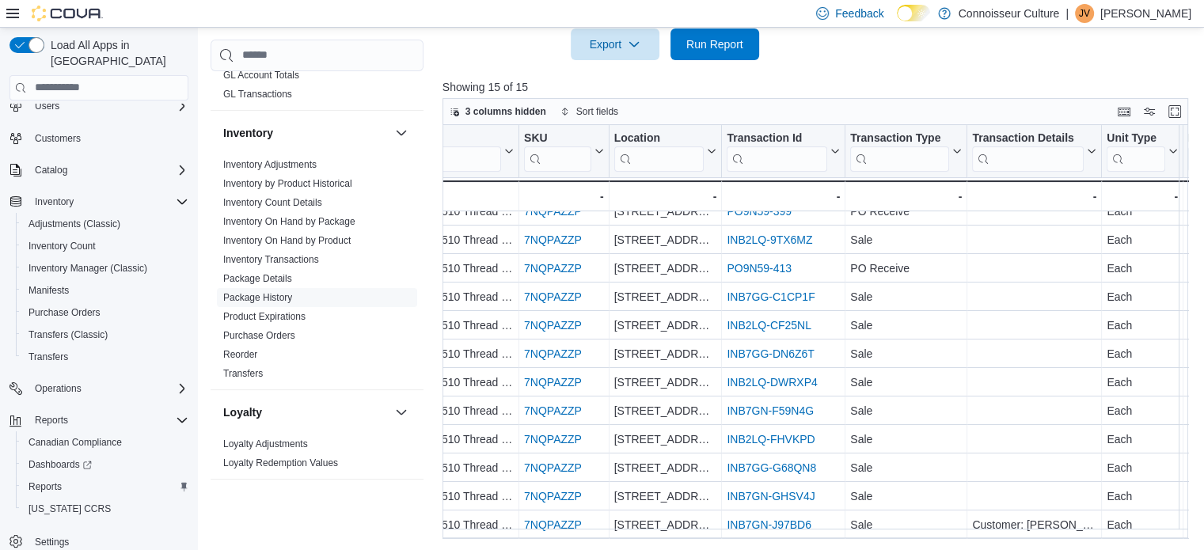
scroll to position [108, 209]
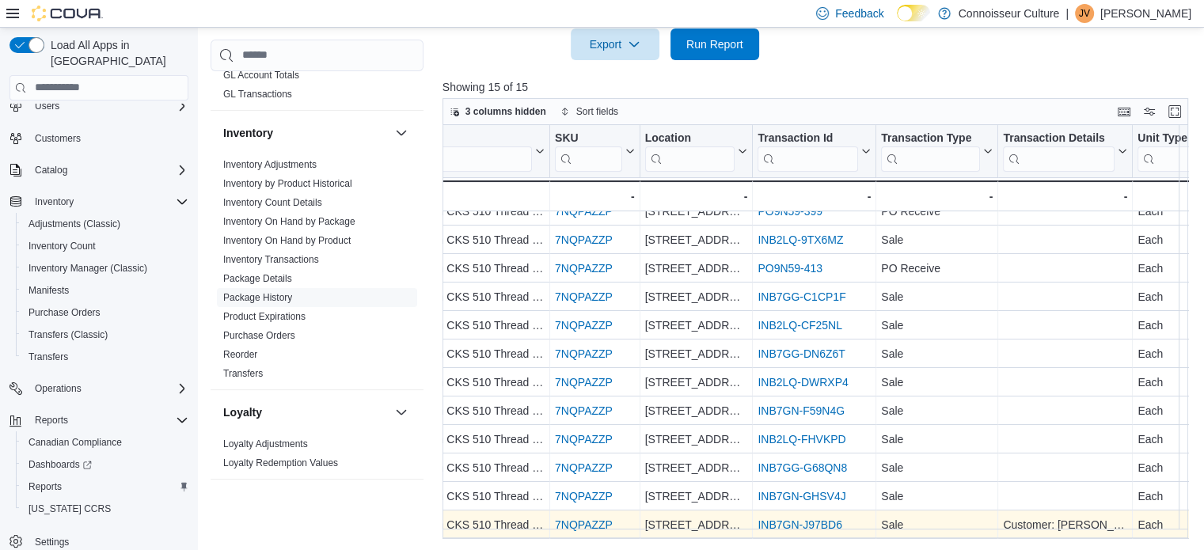
click at [811, 518] on link "INB7GN-J97BD6" at bounding box center [799, 524] width 85 height 13
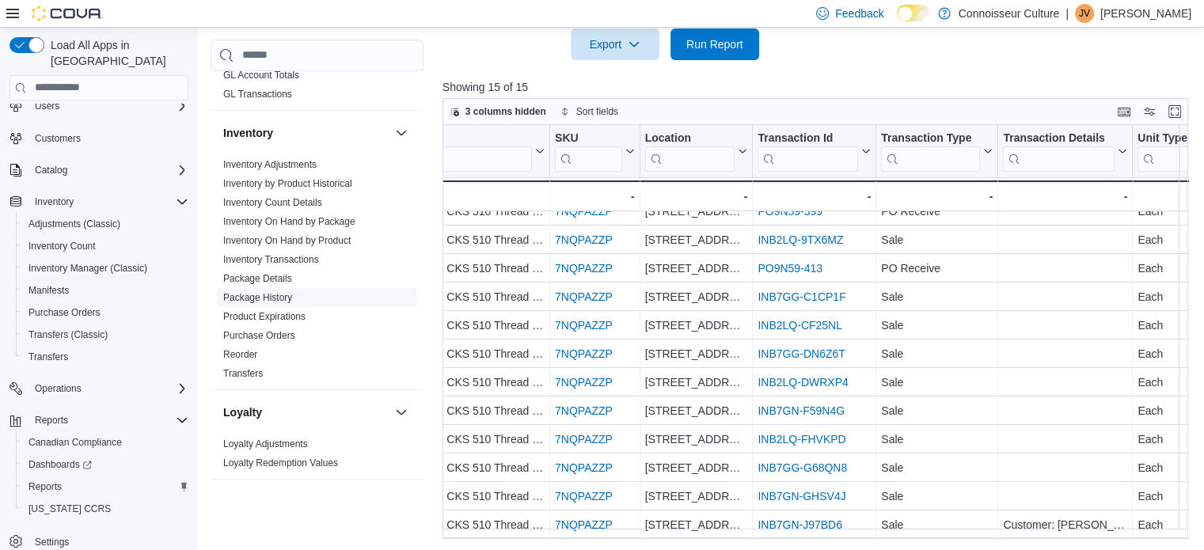
click at [878, 67] on div at bounding box center [819, 69] width 754 height 19
